Goal: Information Seeking & Learning: Learn about a topic

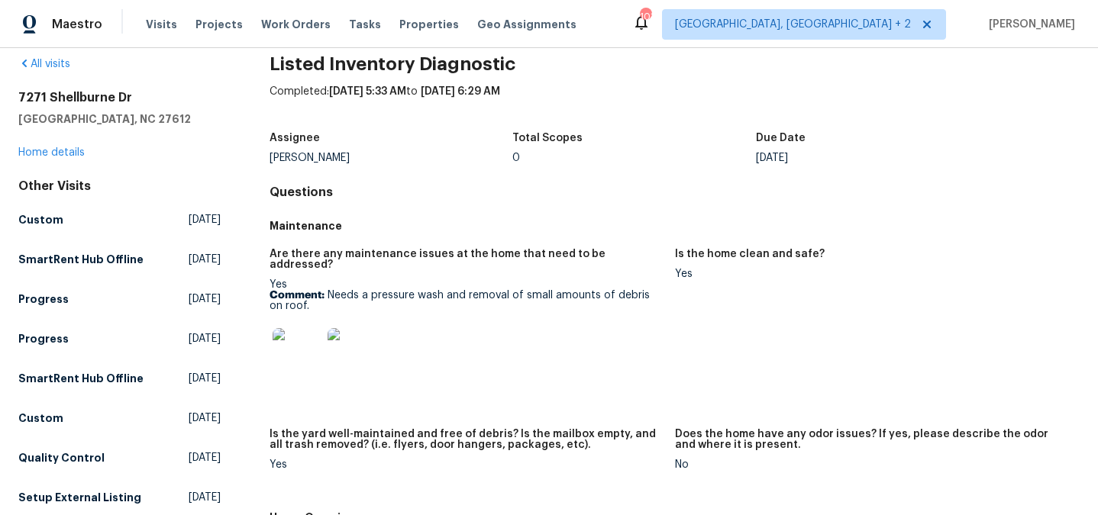
scroll to position [68, 0]
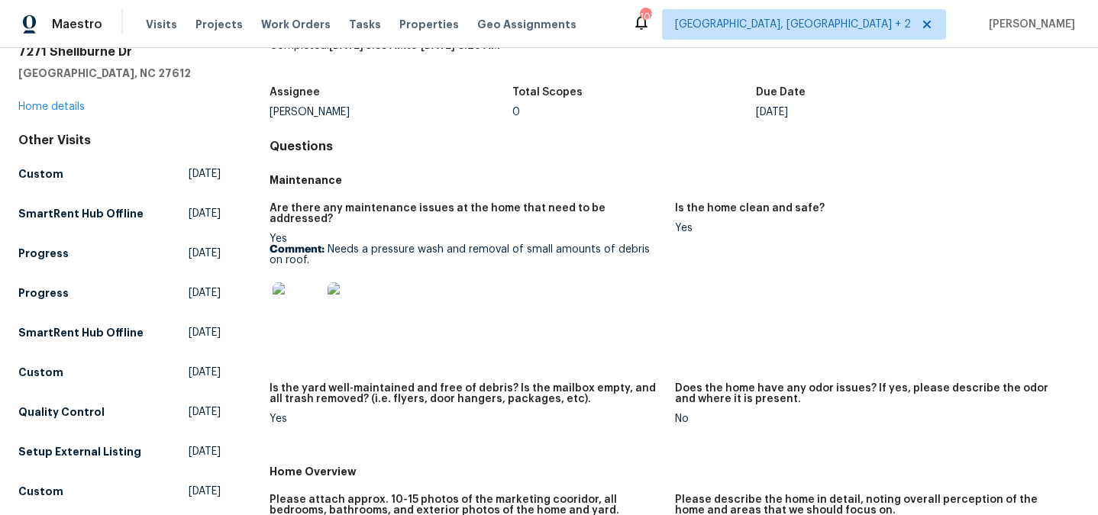
click at [300, 292] on img at bounding box center [297, 307] width 49 height 49
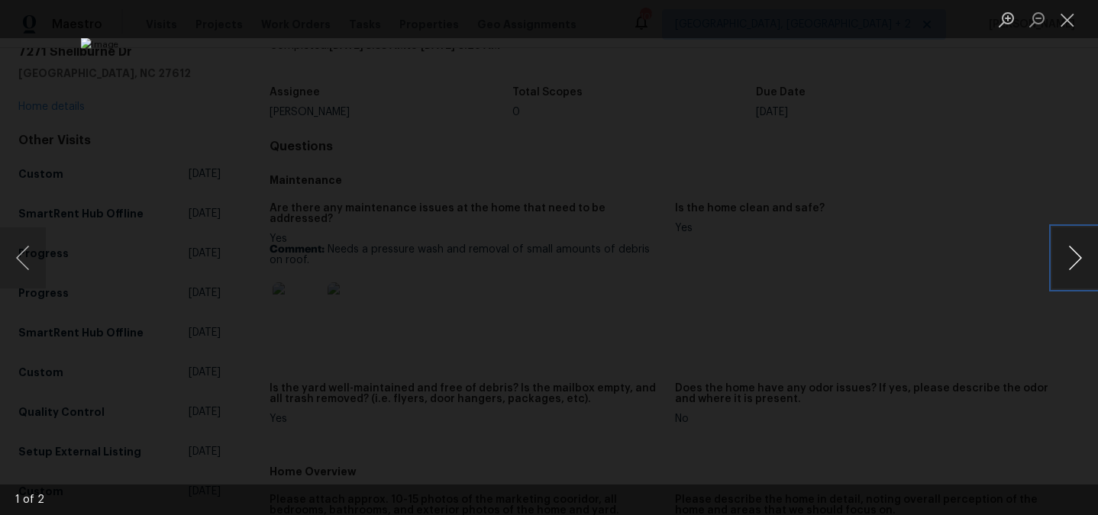
click at [1073, 259] on button "Next image" at bounding box center [1075, 258] width 46 height 61
click at [27, 257] on button "Previous image" at bounding box center [23, 258] width 46 height 61
click at [950, 318] on div "Lightbox" at bounding box center [549, 257] width 1098 height 515
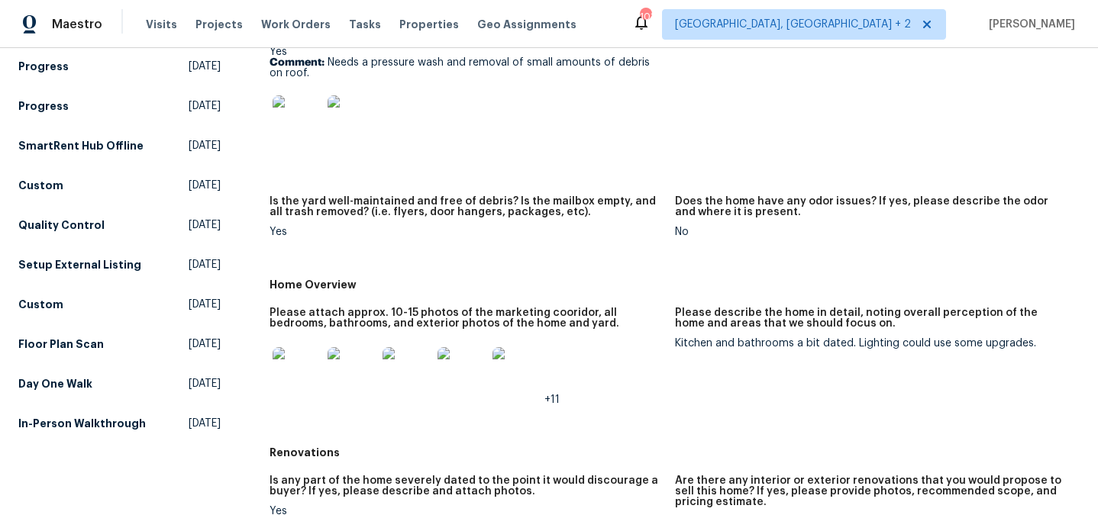
scroll to position [263, 0]
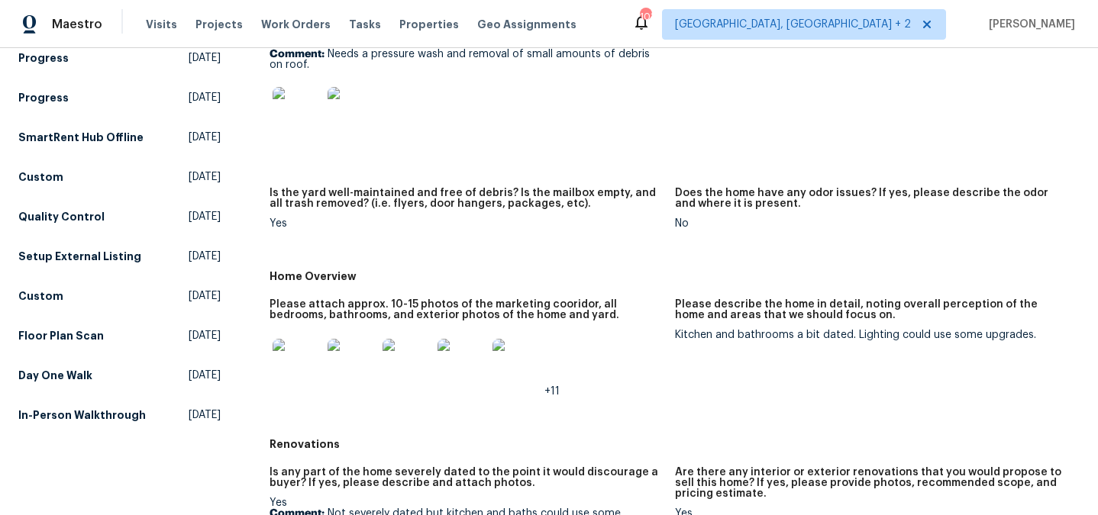
click at [307, 357] on img at bounding box center [297, 363] width 49 height 49
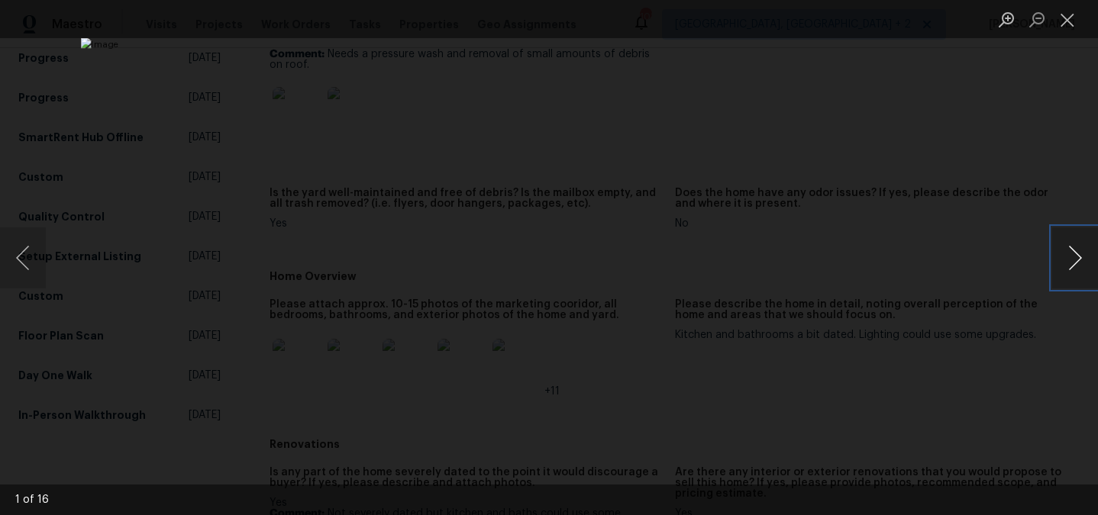
click at [1071, 254] on button "Next image" at bounding box center [1075, 258] width 46 height 61
click at [1026, 188] on div "Lightbox" at bounding box center [549, 257] width 1098 height 515
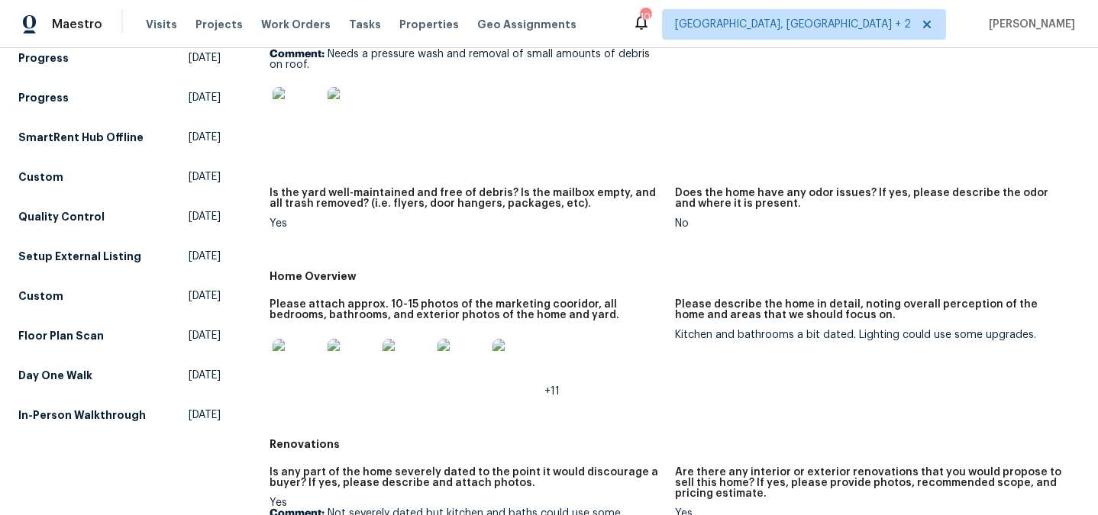
scroll to position [242, 0]
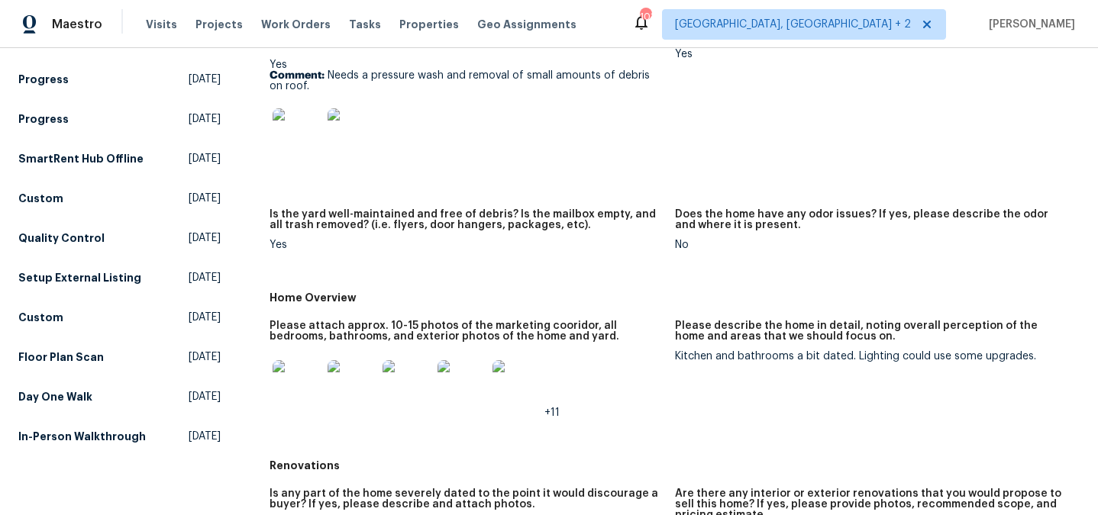
click at [363, 209] on h5 "Is the yard well-maintained and free of debris? Is the mailbox empty, and all t…" at bounding box center [466, 219] width 393 height 21
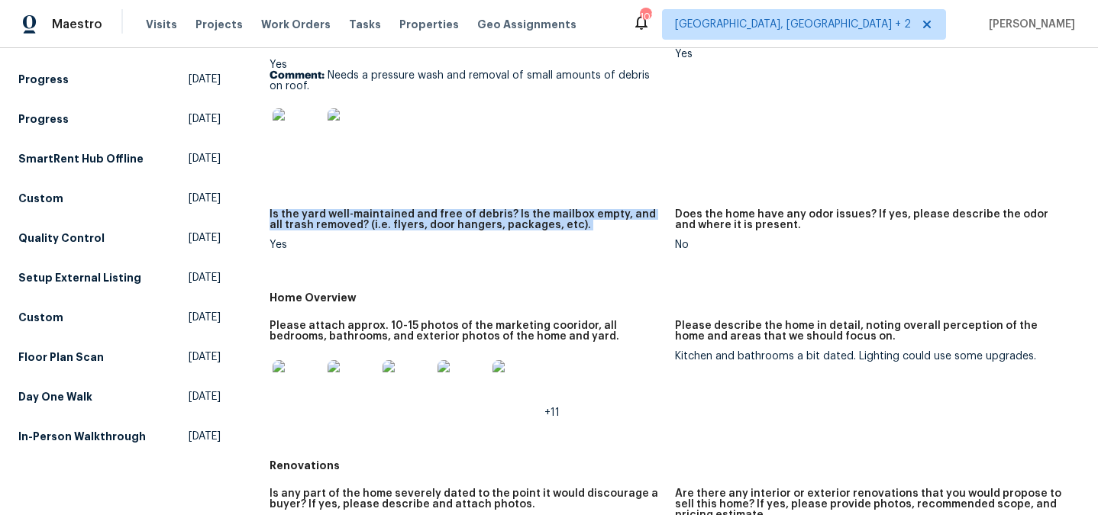
click at [363, 209] on h5 "Is the yard well-maintained and free of debris? Is the mailbox empty, and all t…" at bounding box center [466, 219] width 393 height 21
copy h5 "Is the yard well-maintained and free of debris? Is the mailbox empty, and all t…"
